Goal: Task Accomplishment & Management: Use online tool/utility

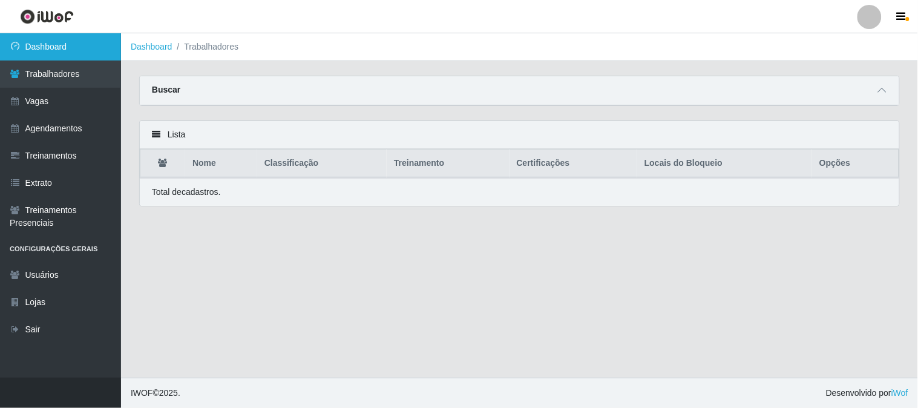
click at [80, 43] on link "Dashboard" at bounding box center [60, 46] width 121 height 27
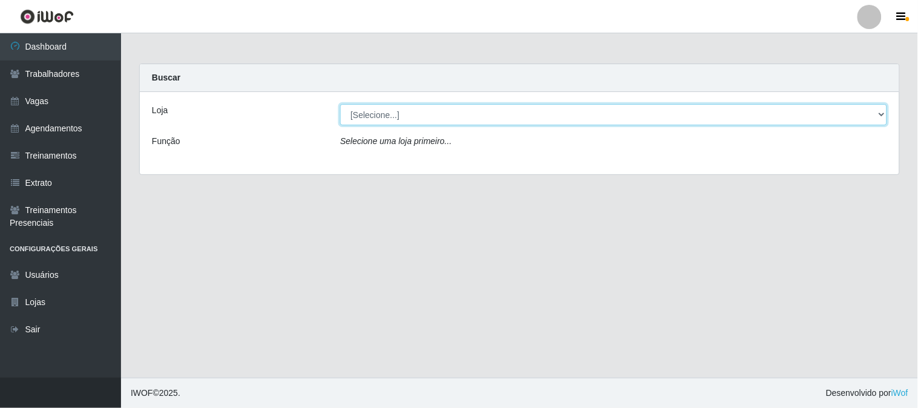
click at [420, 117] on select "[Selecione...] Sapore D'italia" at bounding box center [613, 114] width 547 height 21
select select "266"
click at [340, 104] on select "[Selecione...] Sapore D'italia" at bounding box center [613, 114] width 547 height 21
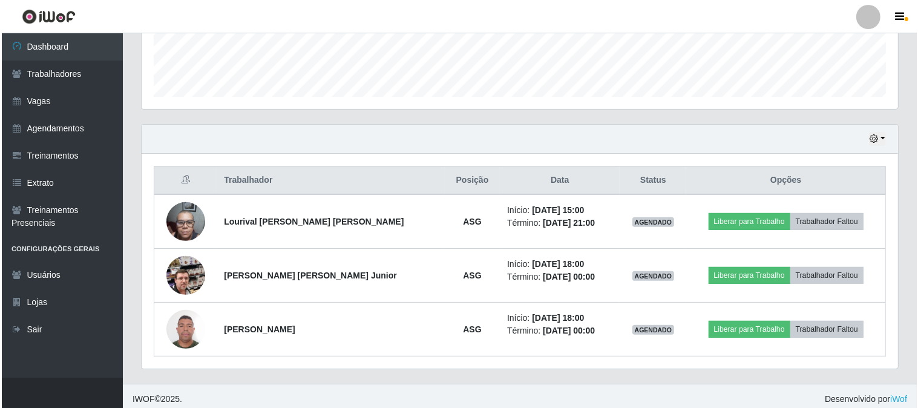
scroll to position [342, 0]
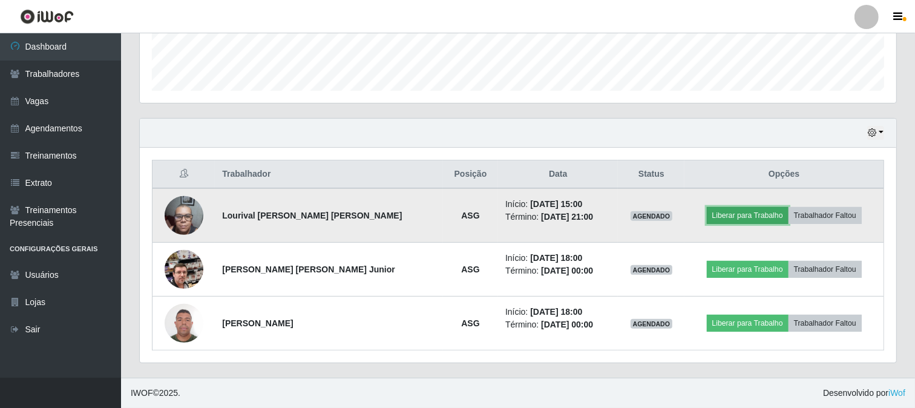
click at [730, 220] on button "Liberar para Trabalho" at bounding box center [748, 215] width 82 height 17
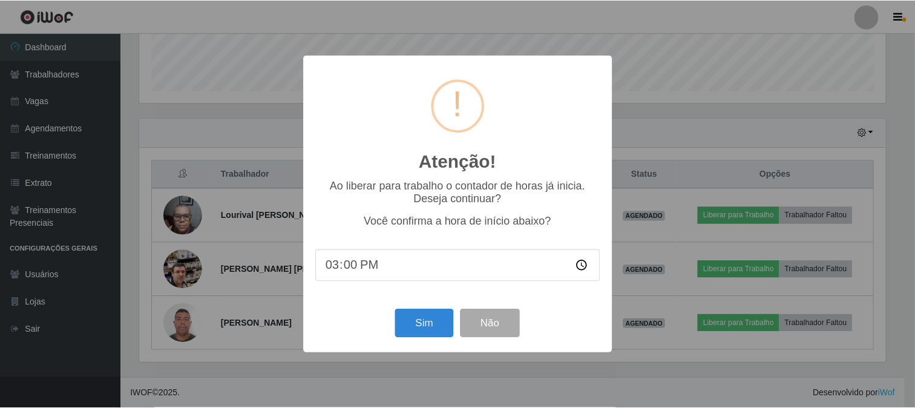
scroll to position [250, 748]
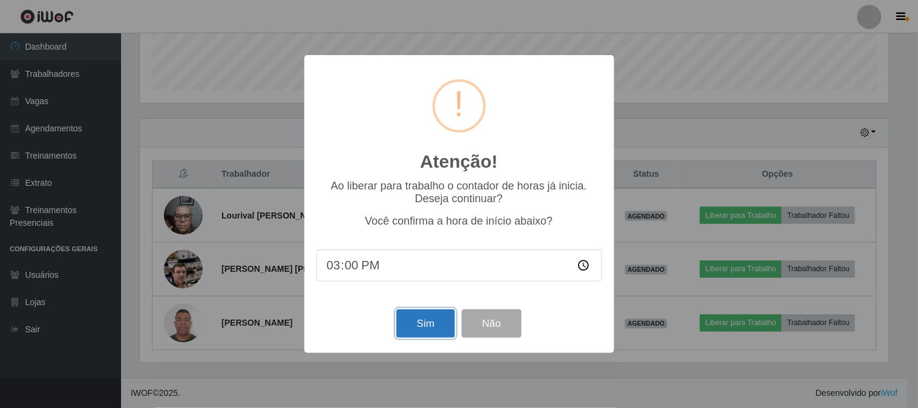
click at [422, 321] on button "Sim" at bounding box center [425, 323] width 59 height 28
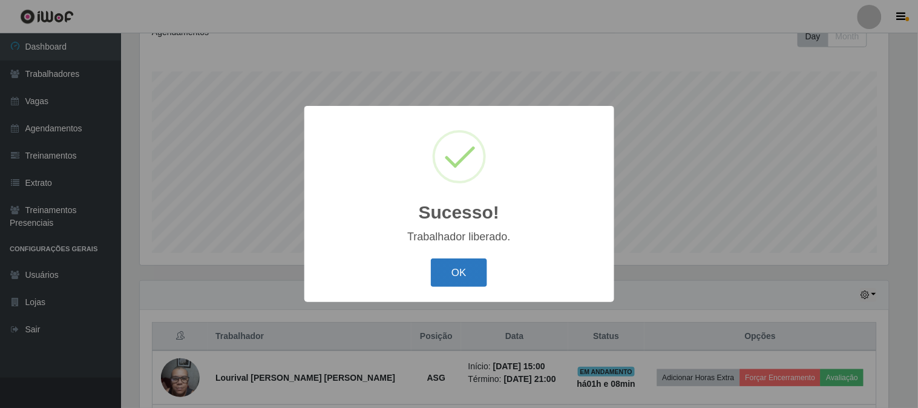
click at [469, 275] on button "OK" at bounding box center [459, 272] width 56 height 28
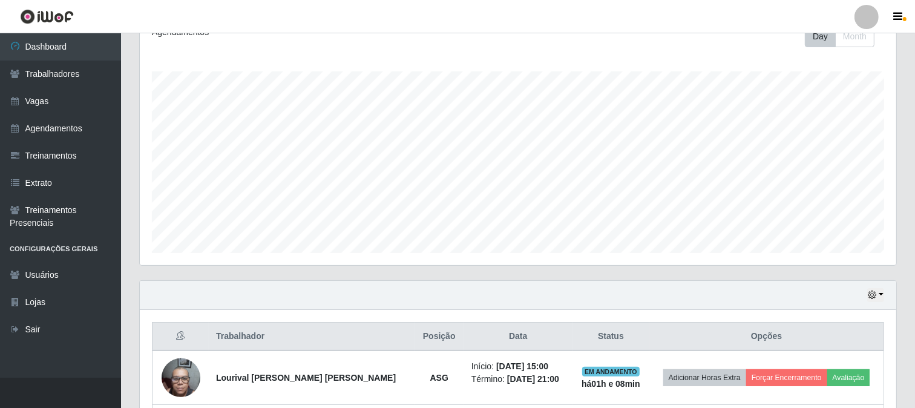
scroll to position [342, 0]
